Goal: Information Seeking & Learning: Learn about a topic

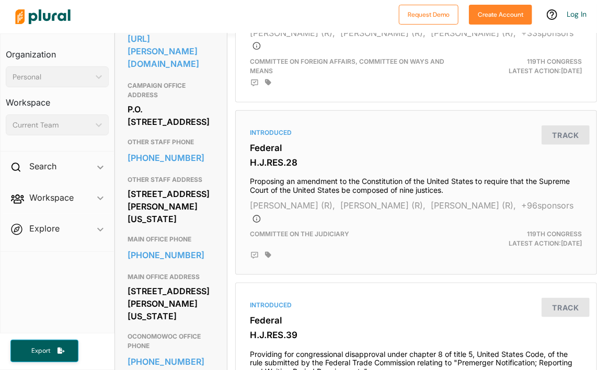
scroll to position [366, 0]
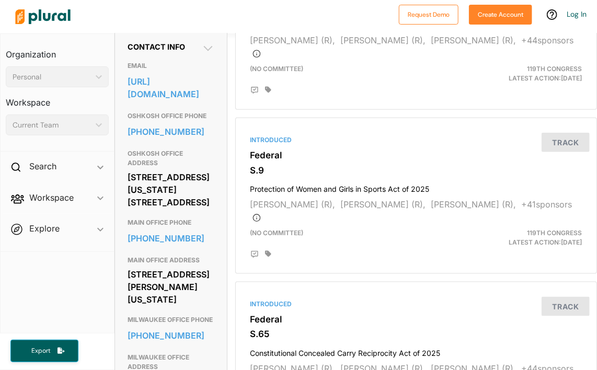
scroll to position [261, 0]
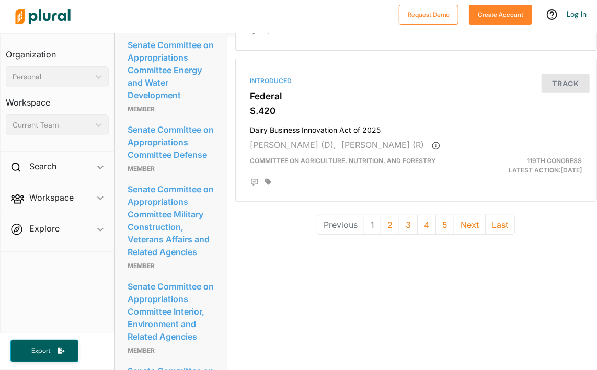
scroll to position [3032, 0]
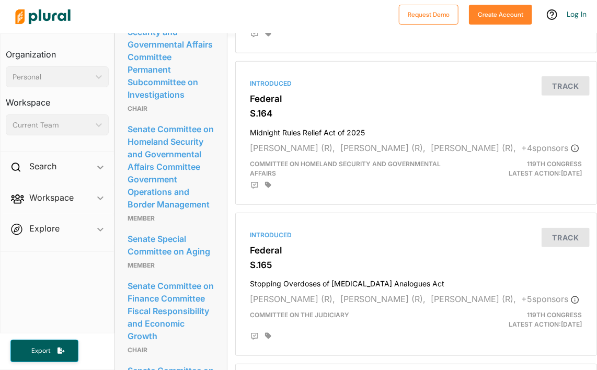
scroll to position [1673, 0]
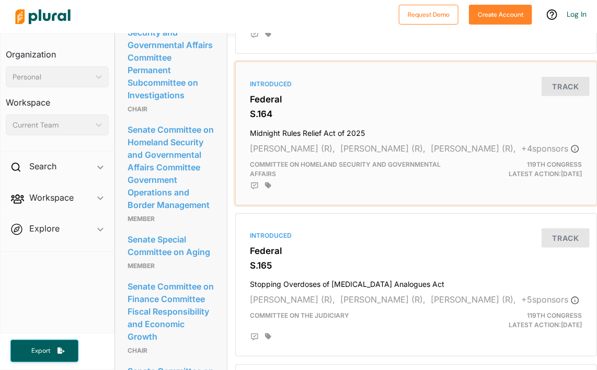
click at [318, 124] on h4 "Midnight Rules Relief Act of 2025" at bounding box center [415, 131] width 331 height 14
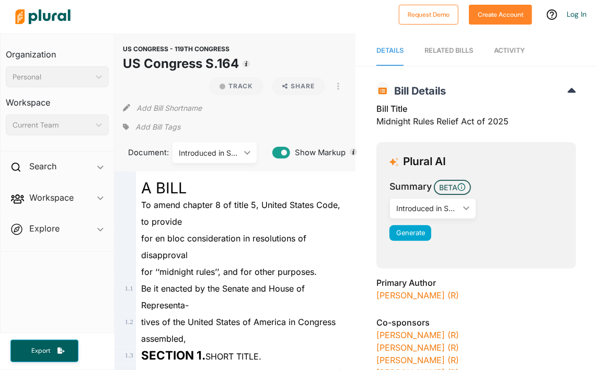
click at [442, 52] on div "RELATED BILLS" at bounding box center [449, 50] width 49 height 10
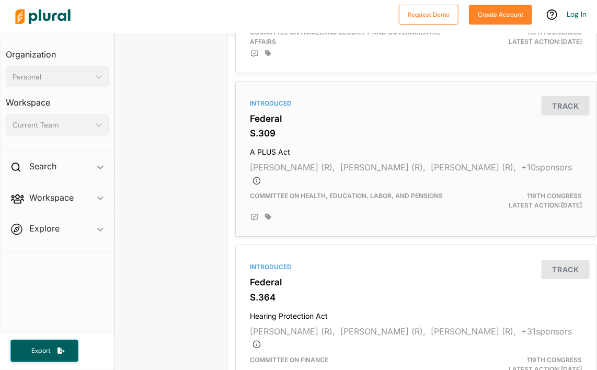
scroll to position [3018, 0]
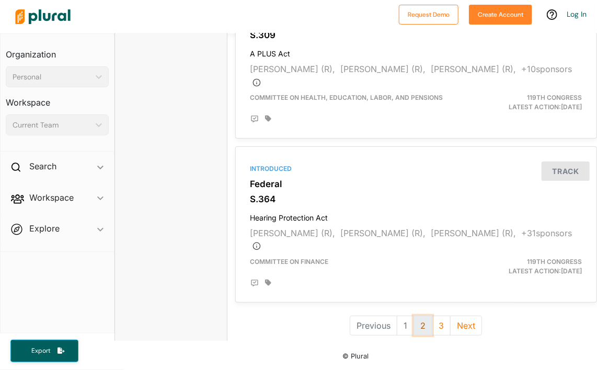
click at [420, 316] on button "2" at bounding box center [423, 326] width 19 height 20
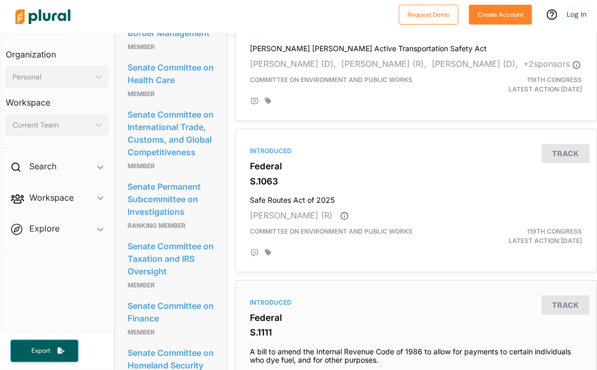
scroll to position [1098, 0]
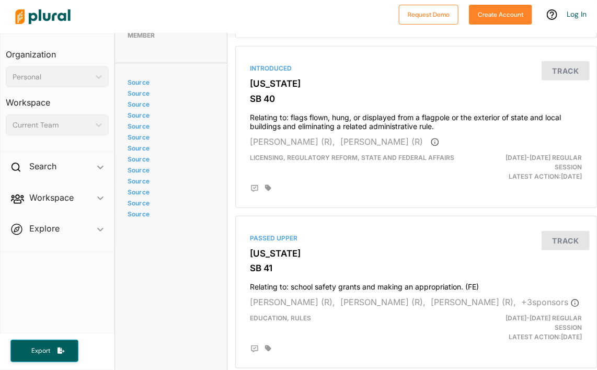
scroll to position [1777, 0]
